Goal: Information Seeking & Learning: Learn about a topic

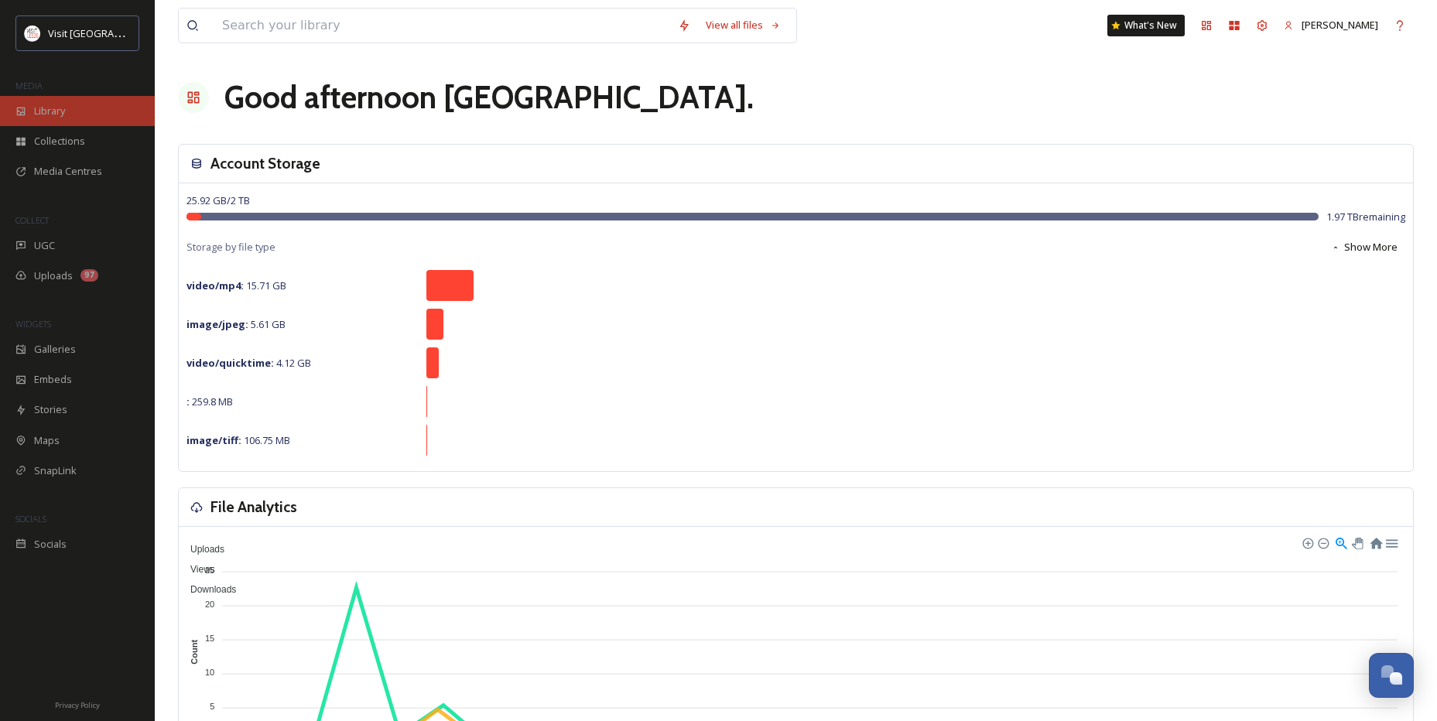
click at [65, 118] on span "Library" at bounding box center [49, 111] width 31 height 15
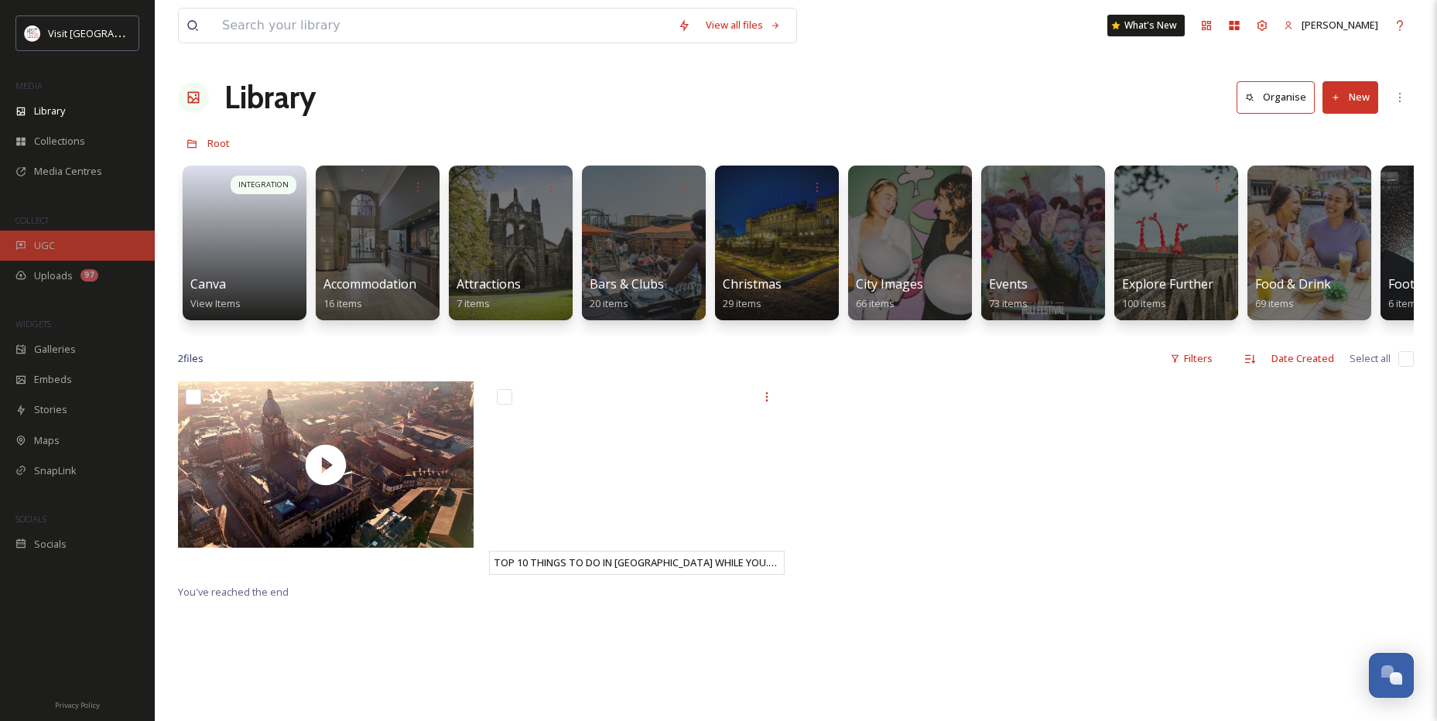
click at [36, 234] on div "UGC" at bounding box center [77, 246] width 155 height 30
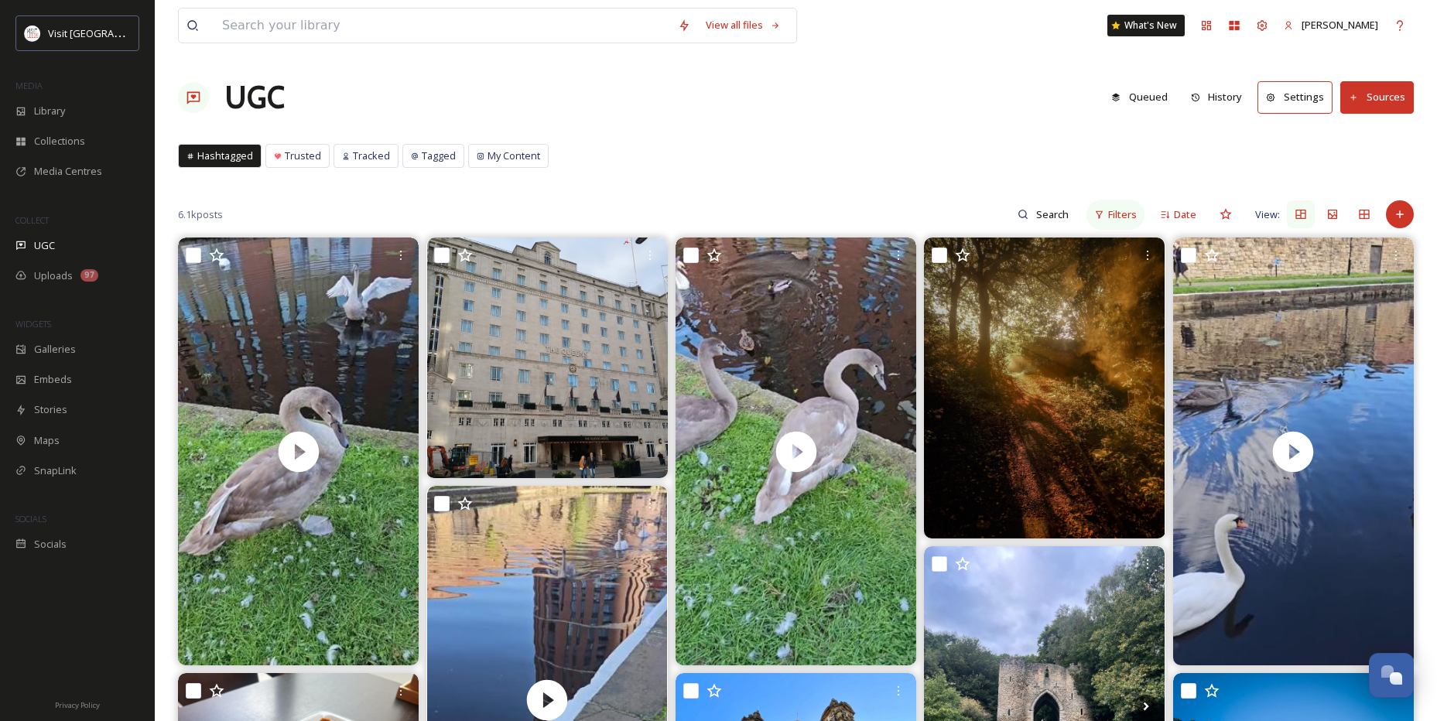
click at [1139, 215] on div "Filters" at bounding box center [1116, 215] width 58 height 30
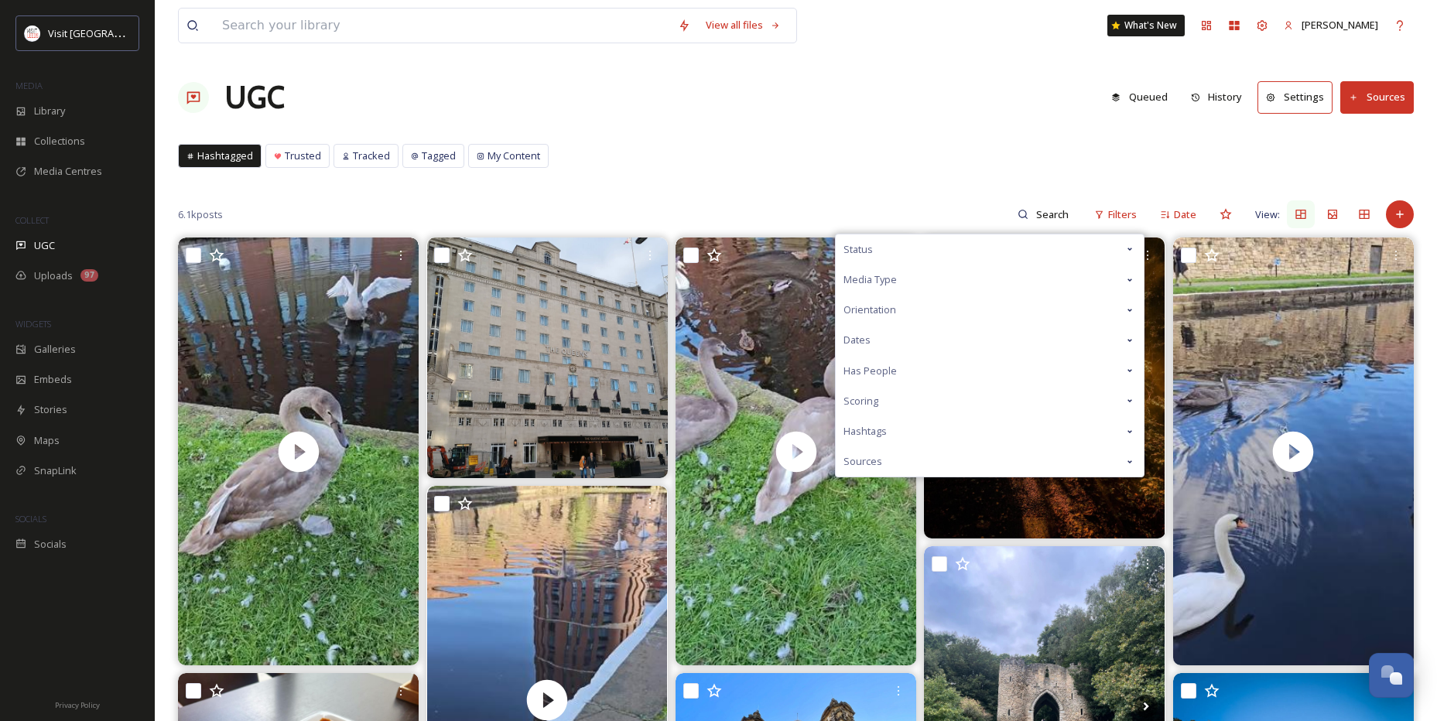
click at [906, 432] on div "Hashtags" at bounding box center [990, 431] width 308 height 30
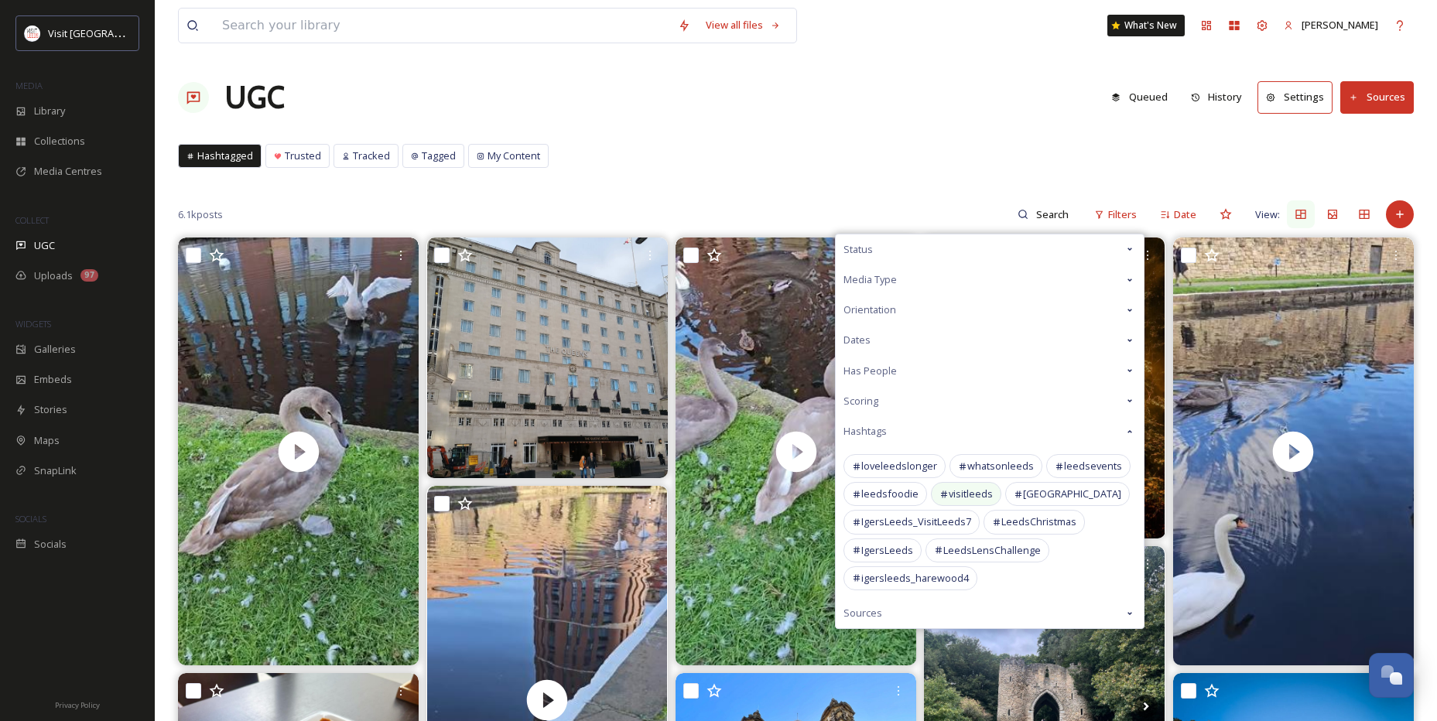
click at [955, 499] on span "visitleeds" at bounding box center [971, 494] width 44 height 15
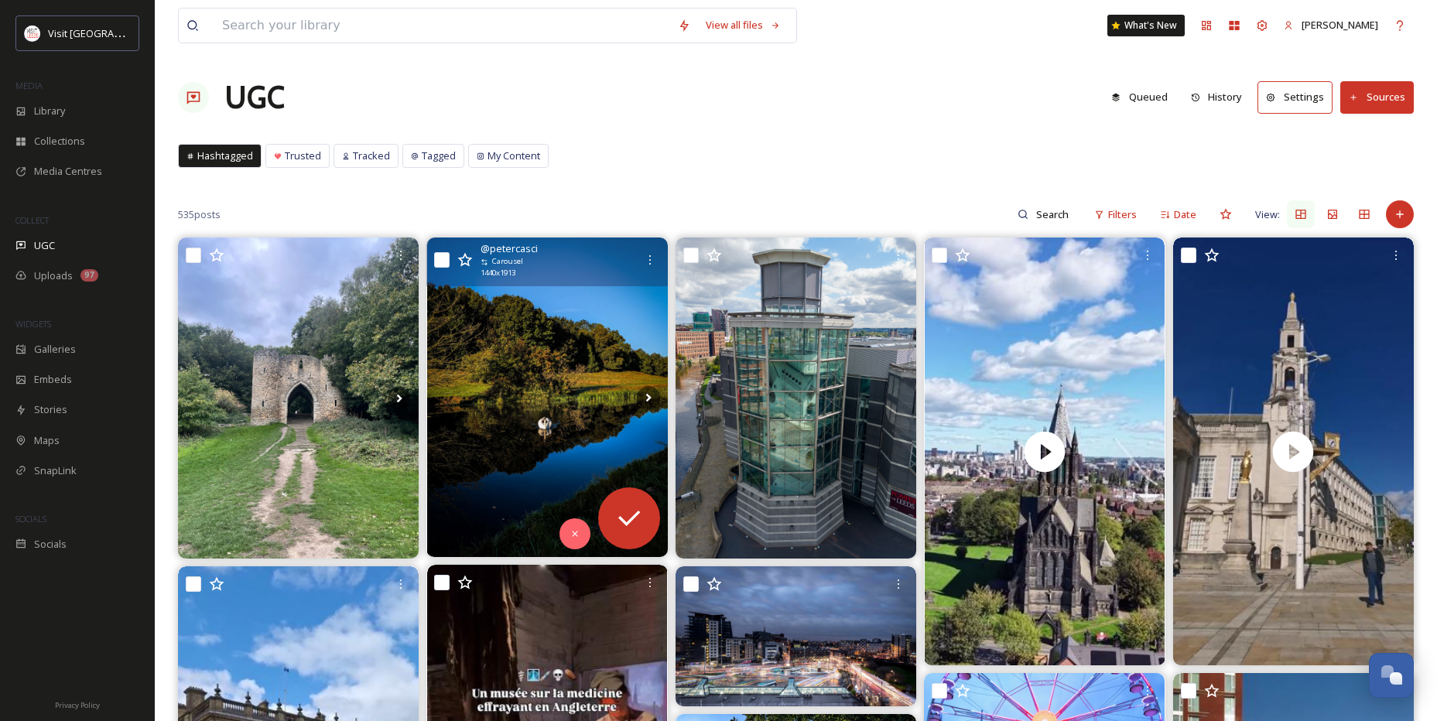
click at [581, 418] on img at bounding box center [547, 398] width 241 height 320
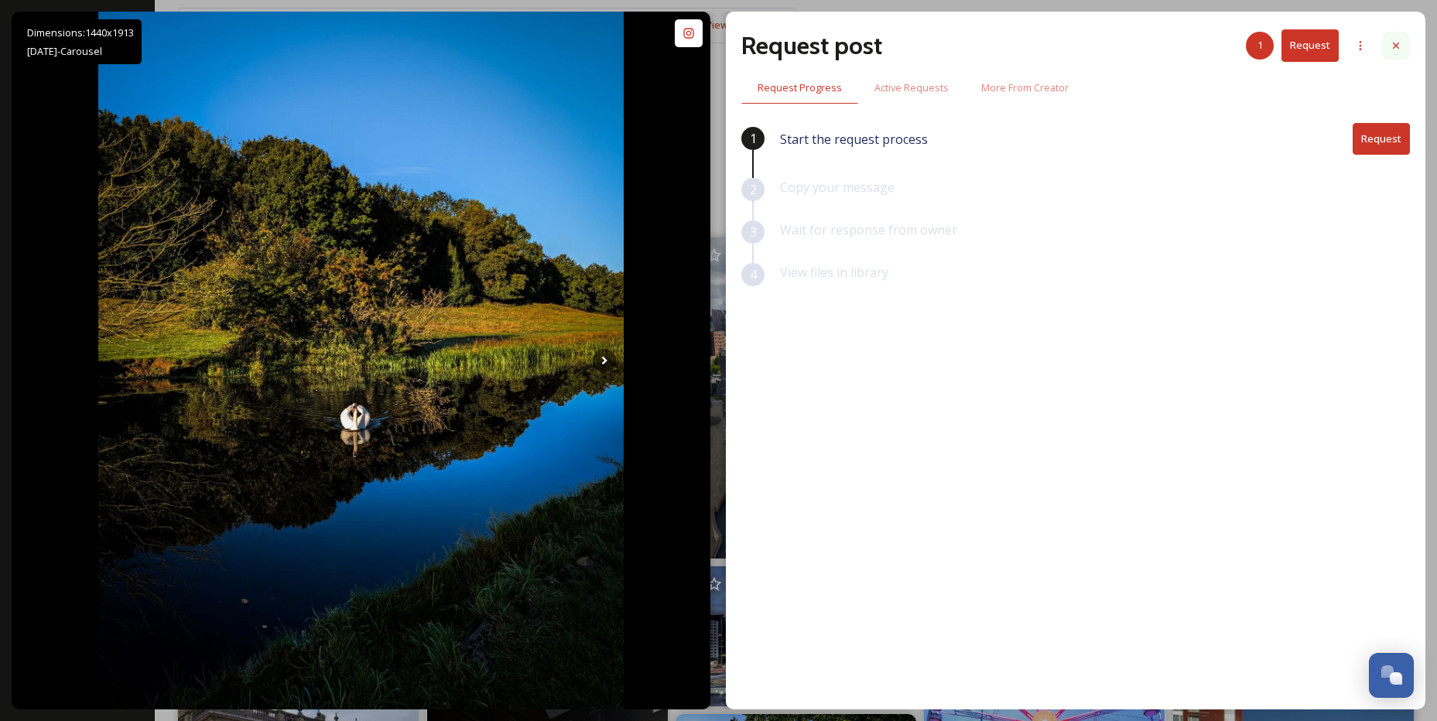
click at [1395, 49] on icon at bounding box center [1396, 45] width 12 height 12
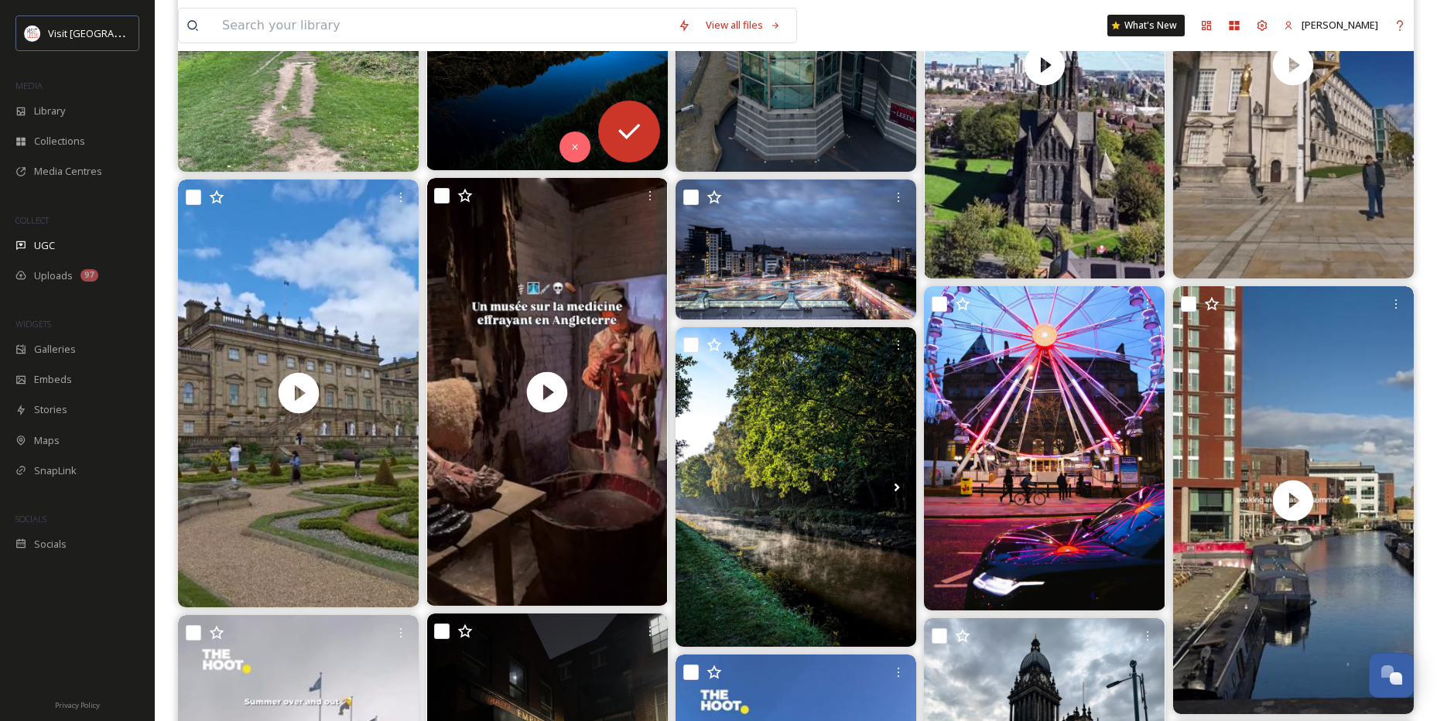
scroll to position [77, 0]
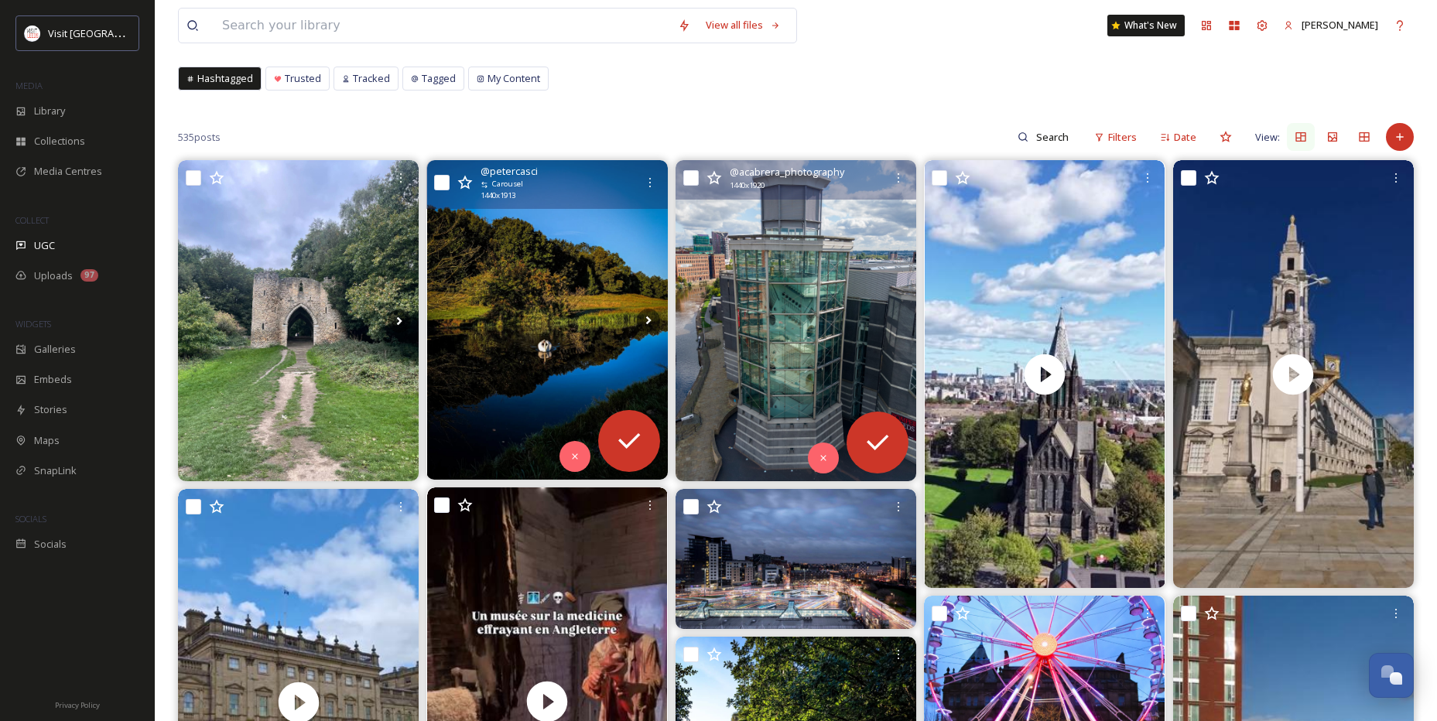
click at [815, 388] on img at bounding box center [796, 320] width 241 height 321
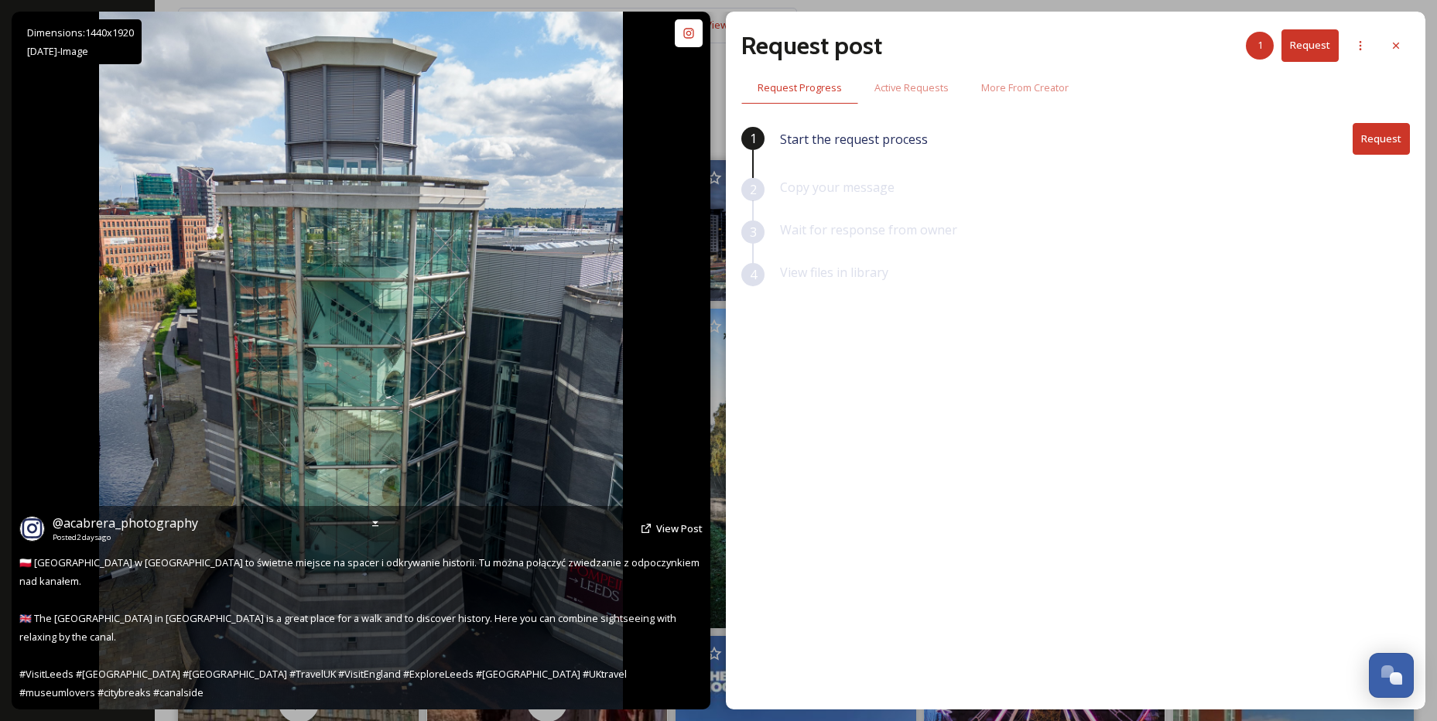
click at [649, 535] on icon at bounding box center [646, 529] width 12 height 12
click at [666, 536] on span "View Post" at bounding box center [679, 529] width 46 height 14
